Goal: Information Seeking & Learning: Check status

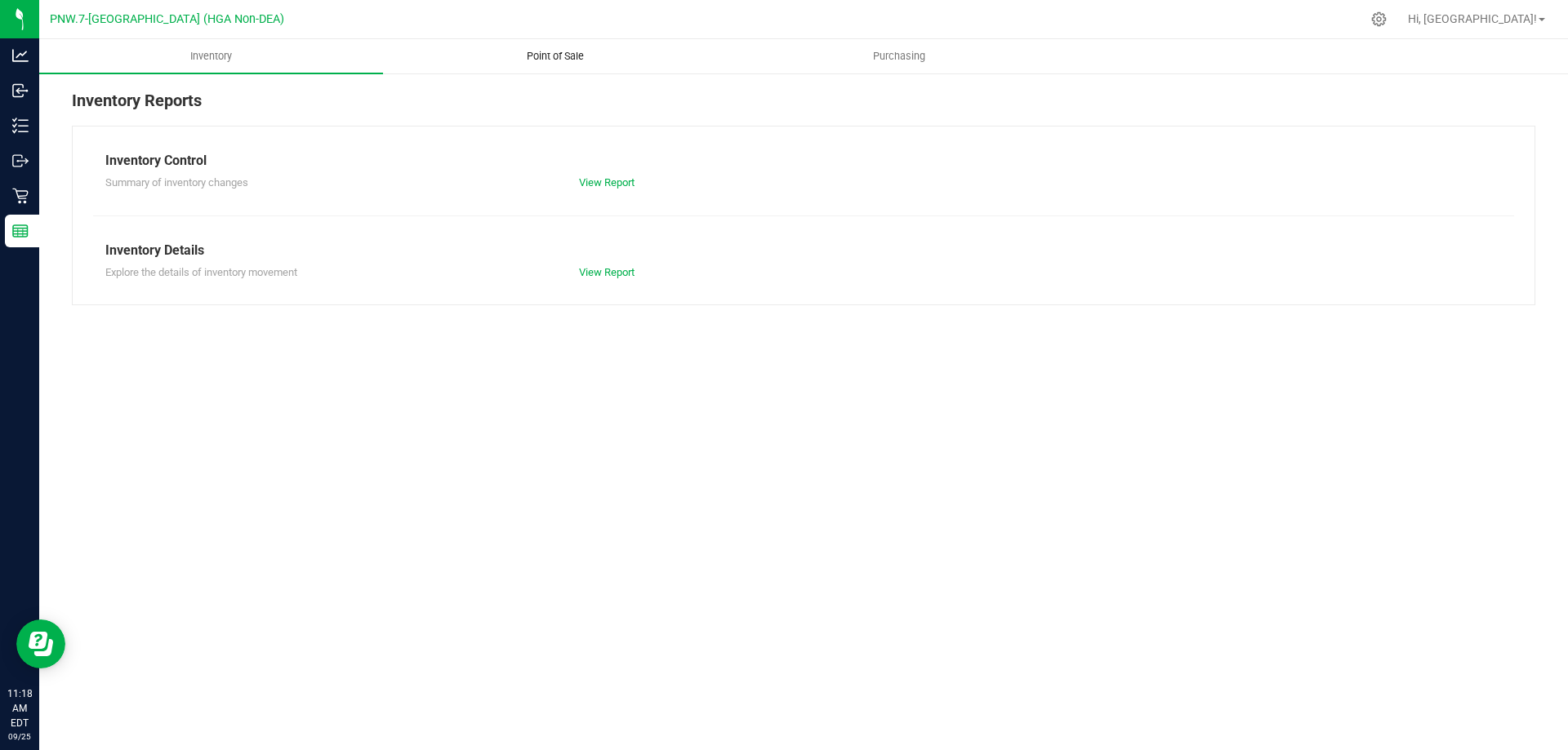
click at [557, 48] on uib-tab-heading "Point of Sale" at bounding box center [554, 55] width 342 height 32
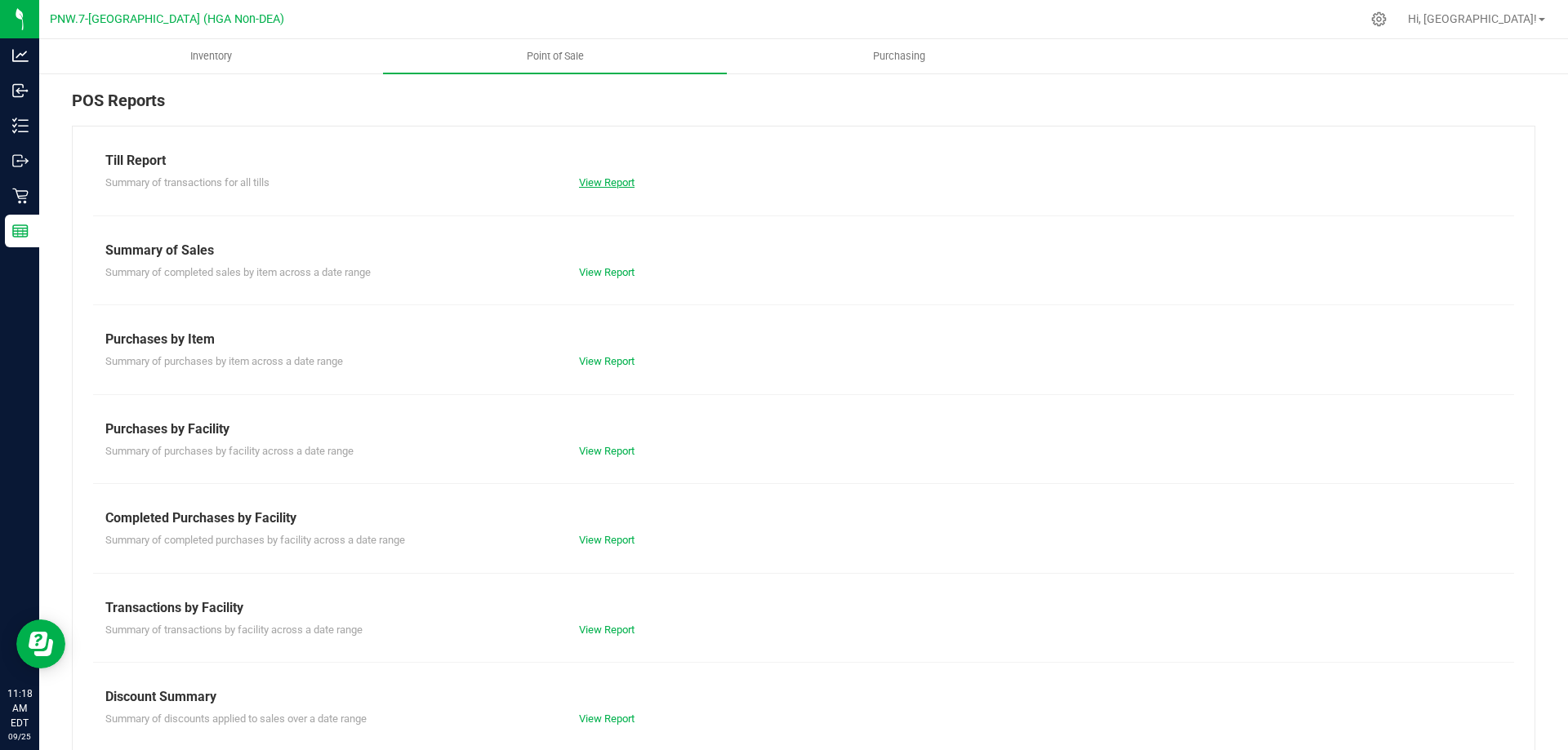
click at [613, 185] on link "View Report" at bounding box center [607, 182] width 55 height 12
